Goal: Task Accomplishment & Management: Use online tool/utility

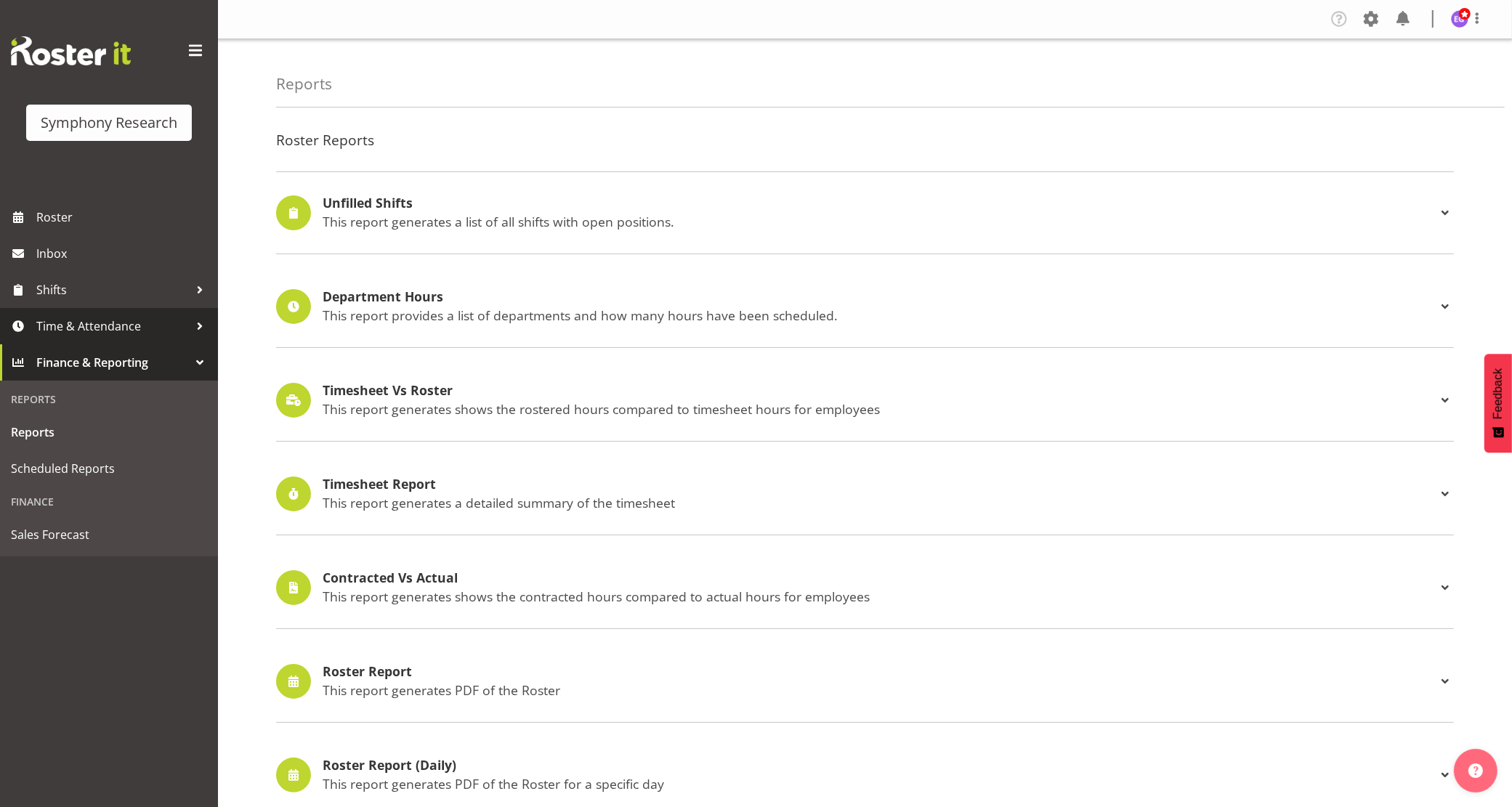
click at [67, 331] on span "Time & Attendance" at bounding box center [112, 326] width 152 height 22
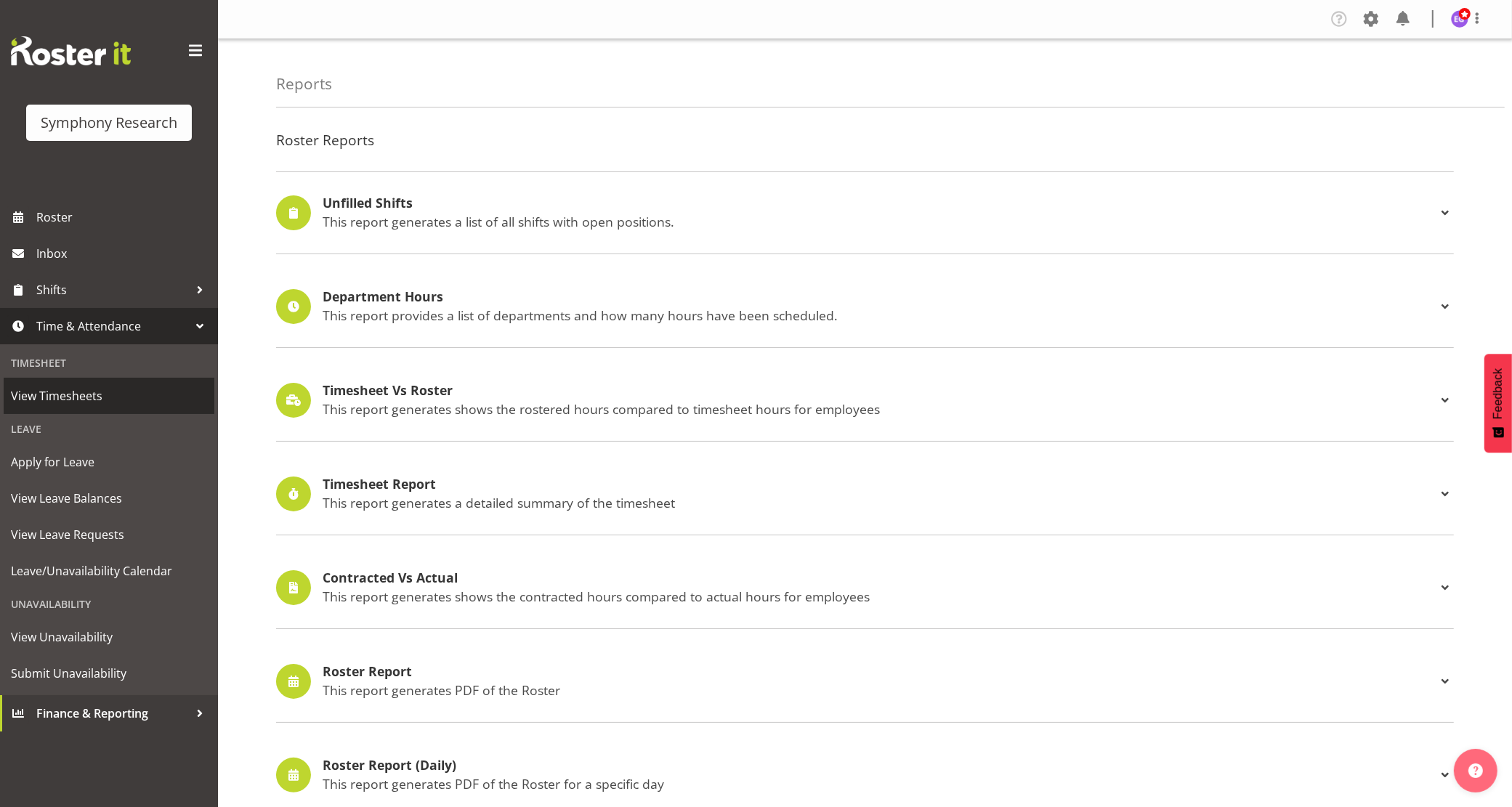
click at [67, 395] on span "View Timesheets" at bounding box center [109, 396] width 196 height 22
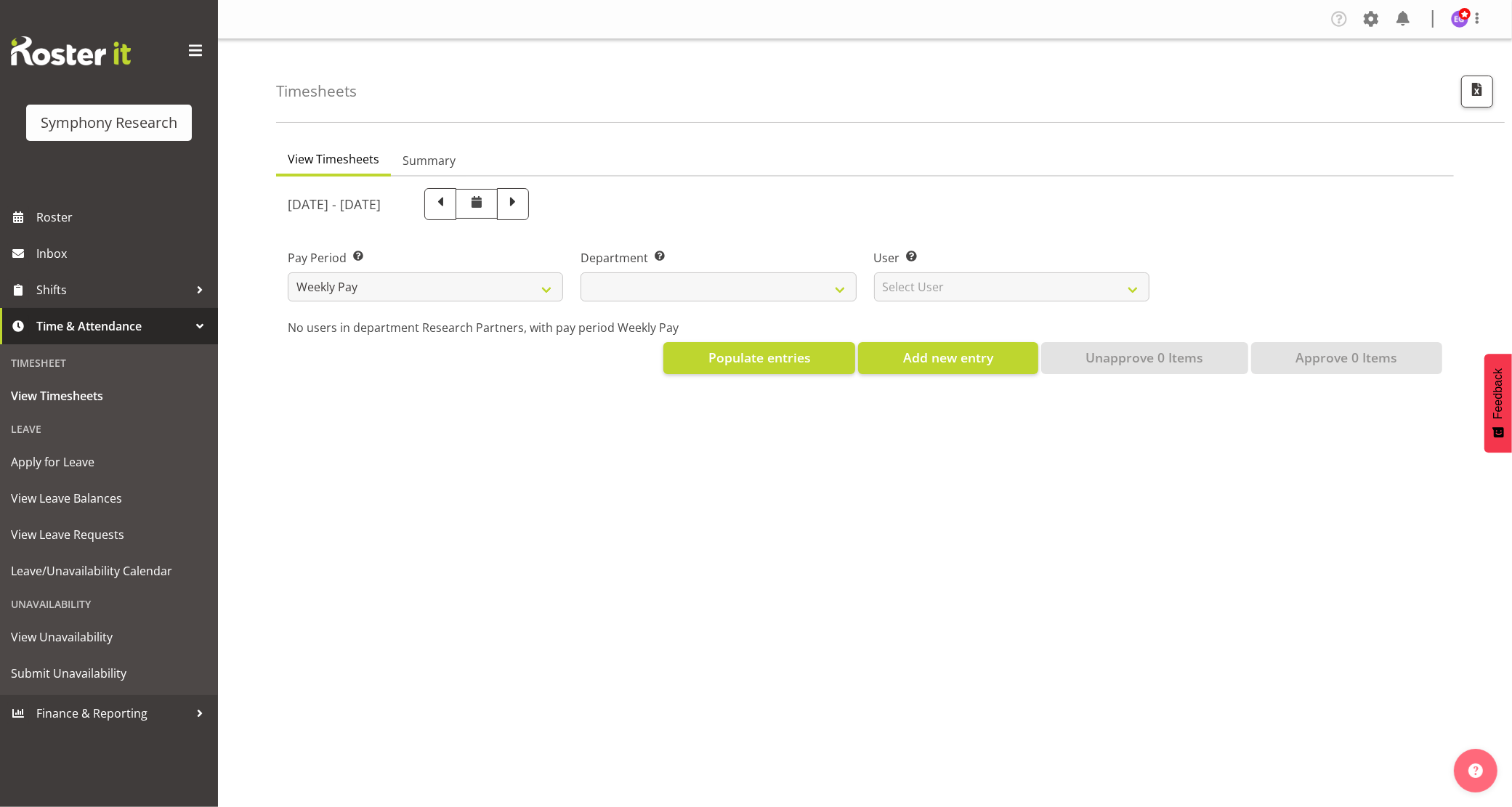
select select
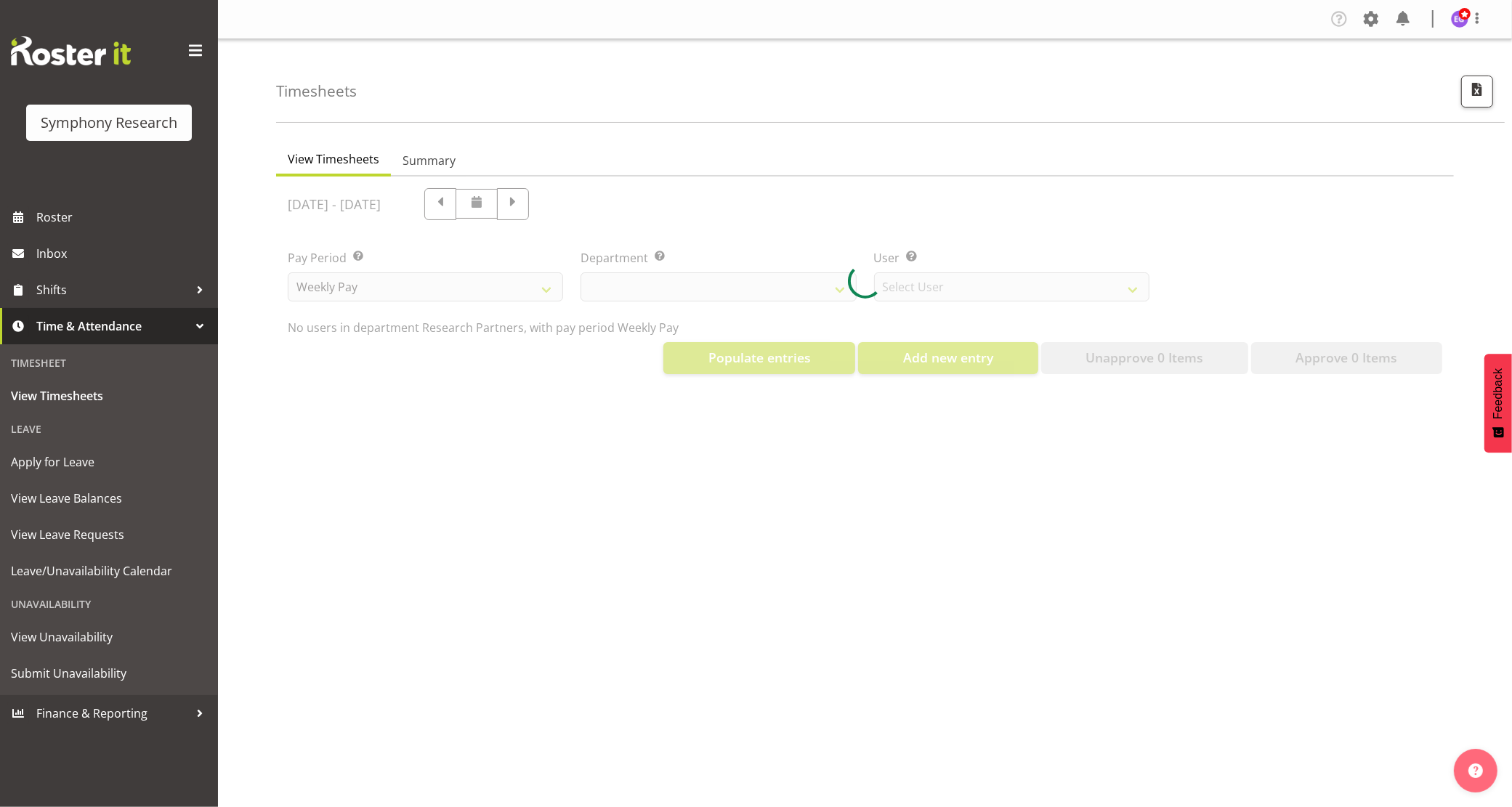
select select "10174"
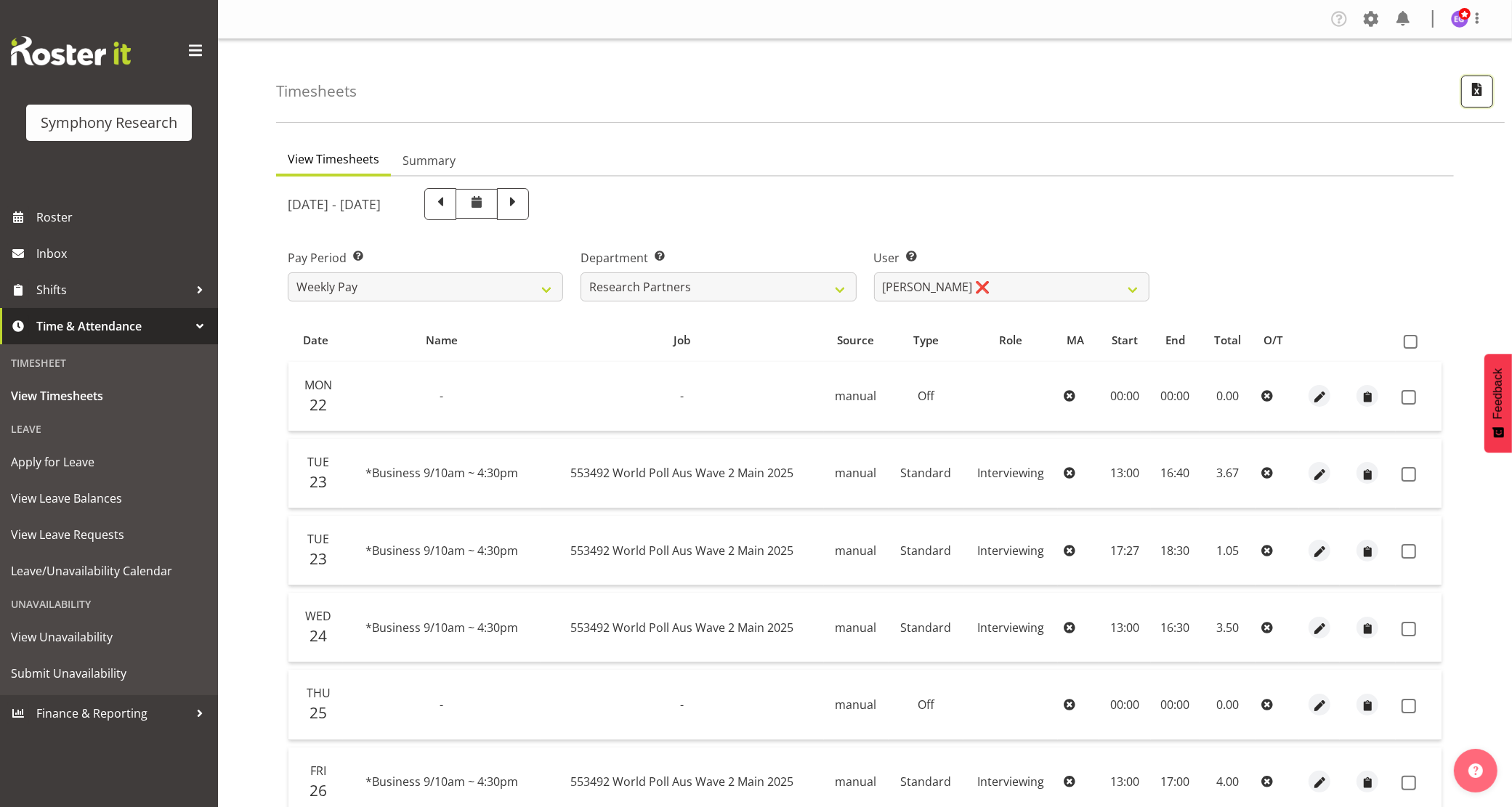
click at [1483, 94] on span "button" at bounding box center [1477, 88] width 19 height 19
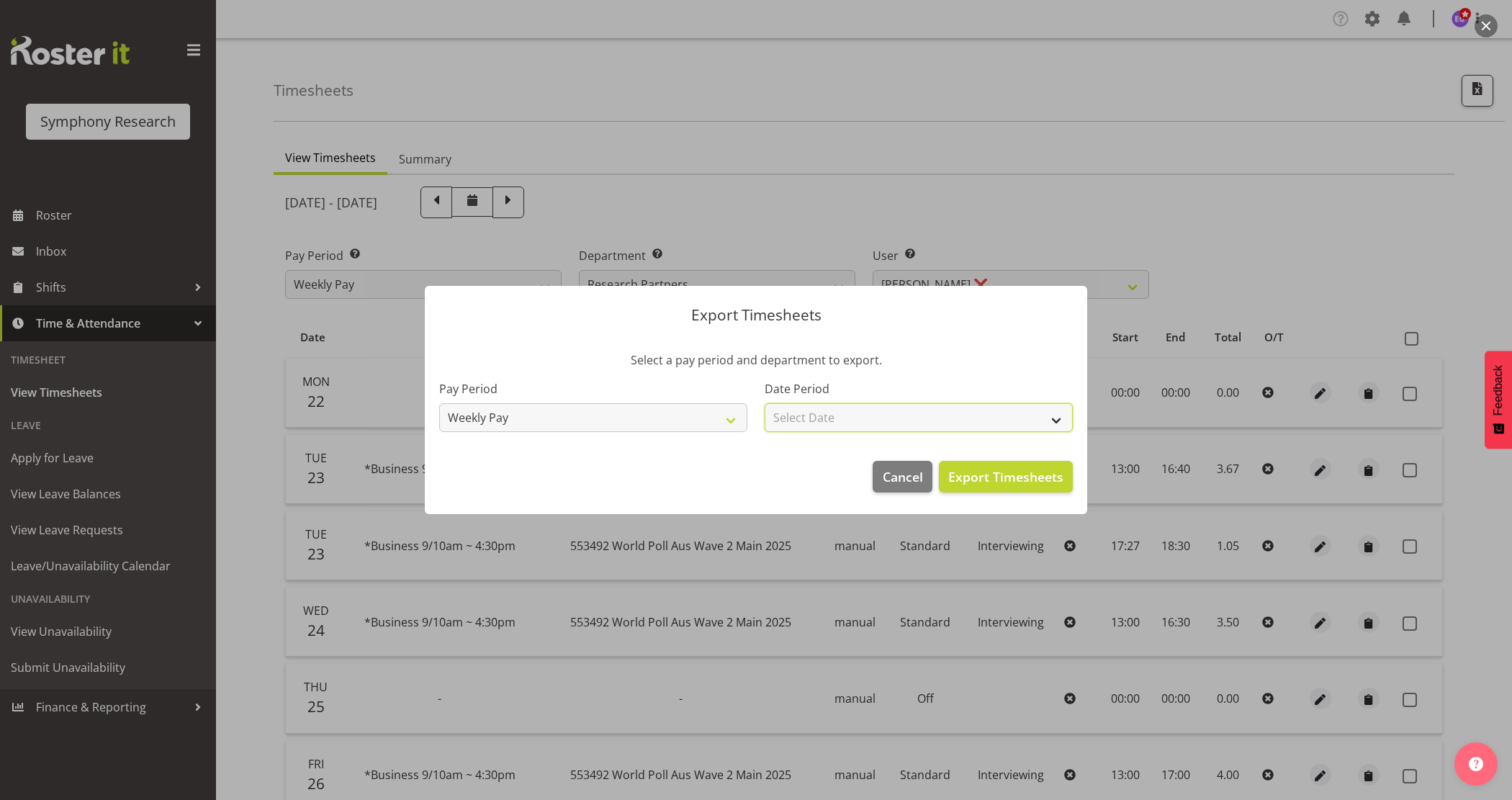
click at [916, 418] on select "Select Date Week starting [DATE] Week starting [DATE] Week starting [DATE] Week…" at bounding box center [918, 418] width 308 height 29
select select "[DATE]"
click at [765, 403] on select "Select Date Week starting [DATE] Week starting [DATE] Week starting [DATE] Week…" at bounding box center [918, 418] width 308 height 29
click at [971, 491] on button "Export Timesheets" at bounding box center [1006, 477] width 134 height 32
click at [906, 470] on span "Cancel" at bounding box center [902, 476] width 40 height 18
